Goal: Transaction & Acquisition: Purchase product/service

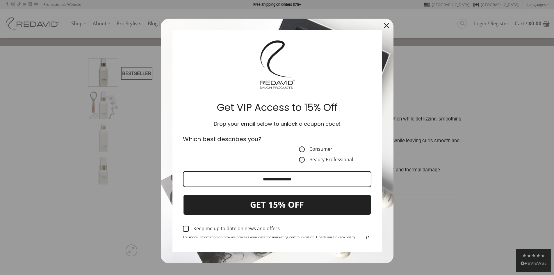
click at [310, 147] on label "Consumer" at bounding box center [326, 149] width 54 height 6
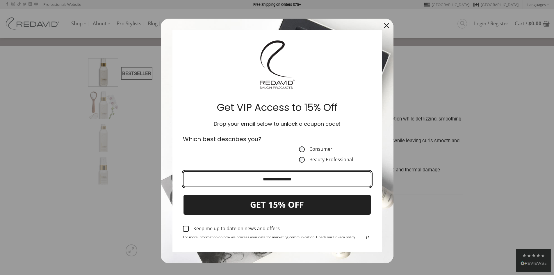
click at [296, 178] on input "Email field" at bounding box center [277, 179] width 188 height 16
type input "**********"
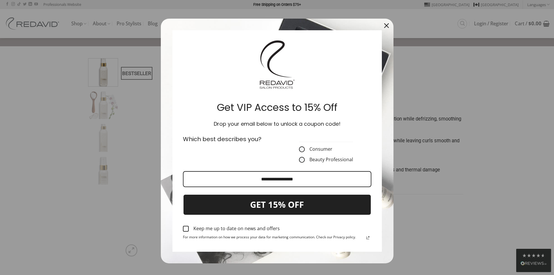
click at [183, 230] on div "Marketing offer form" at bounding box center [186, 229] width 6 height 6
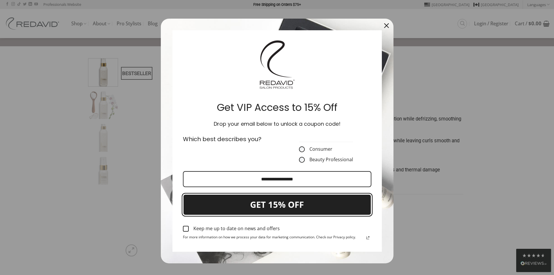
click at [251, 206] on button "GET 15% OFF" at bounding box center [277, 204] width 188 height 21
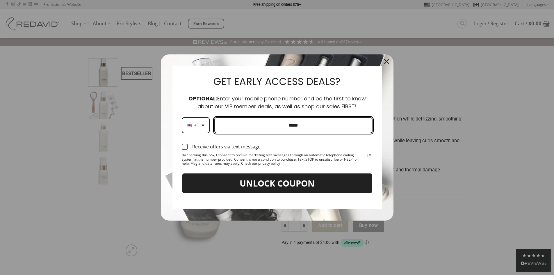
click at [259, 124] on input "Phone number field" at bounding box center [293, 125] width 158 height 16
type input "**********"
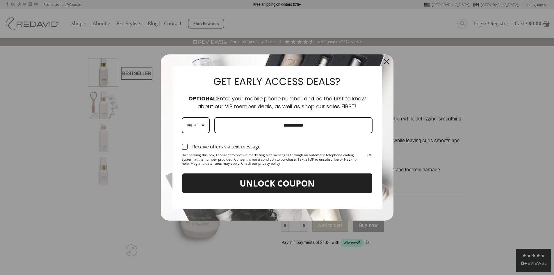
click at [186, 145] on div "Marketing offer form" at bounding box center [185, 147] width 6 height 6
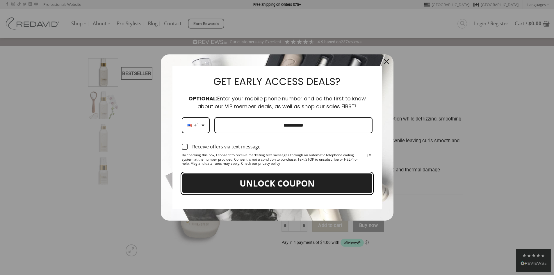
click at [255, 182] on button "UNLOCK COUPON" at bounding box center [277, 183] width 191 height 21
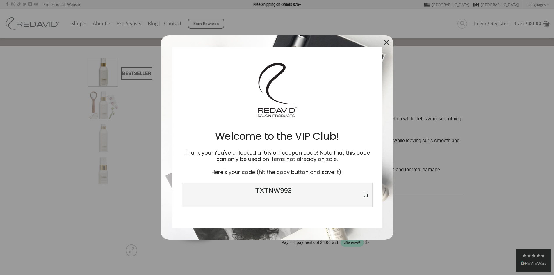
click at [385, 42] on icon "close icon" at bounding box center [386, 42] width 5 height 5
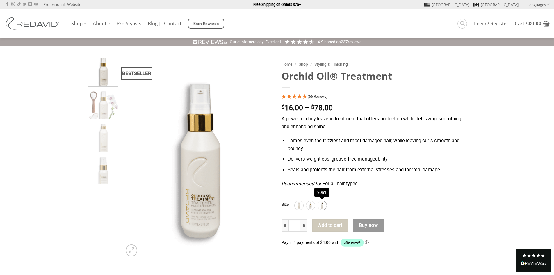
click at [322, 205] on img at bounding box center [322, 205] width 8 height 8
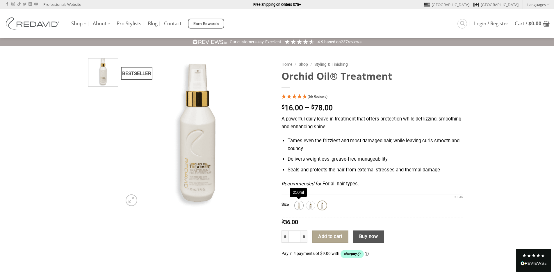
click at [298, 205] on img at bounding box center [299, 205] width 8 height 8
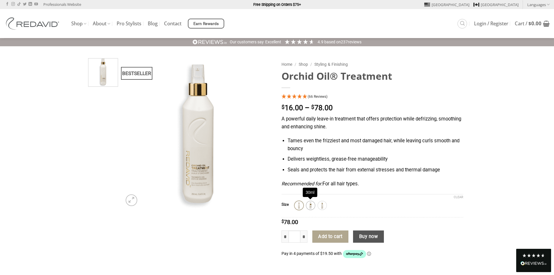
click at [310, 205] on img at bounding box center [311, 205] width 8 height 8
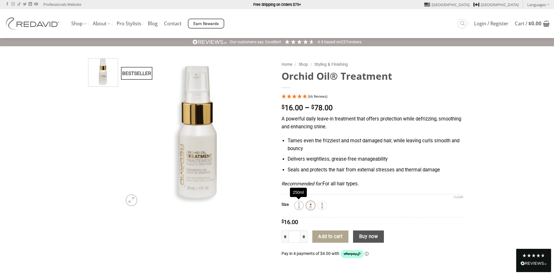
click at [300, 205] on img at bounding box center [299, 205] width 8 height 8
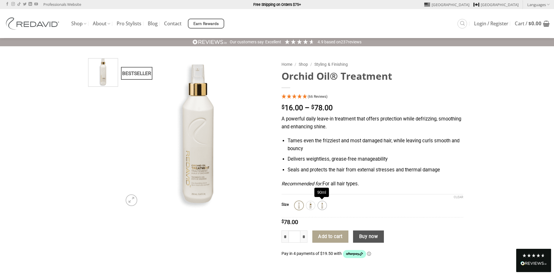
click at [323, 206] on img at bounding box center [322, 205] width 8 height 8
